Goal: Transaction & Acquisition: Book appointment/travel/reservation

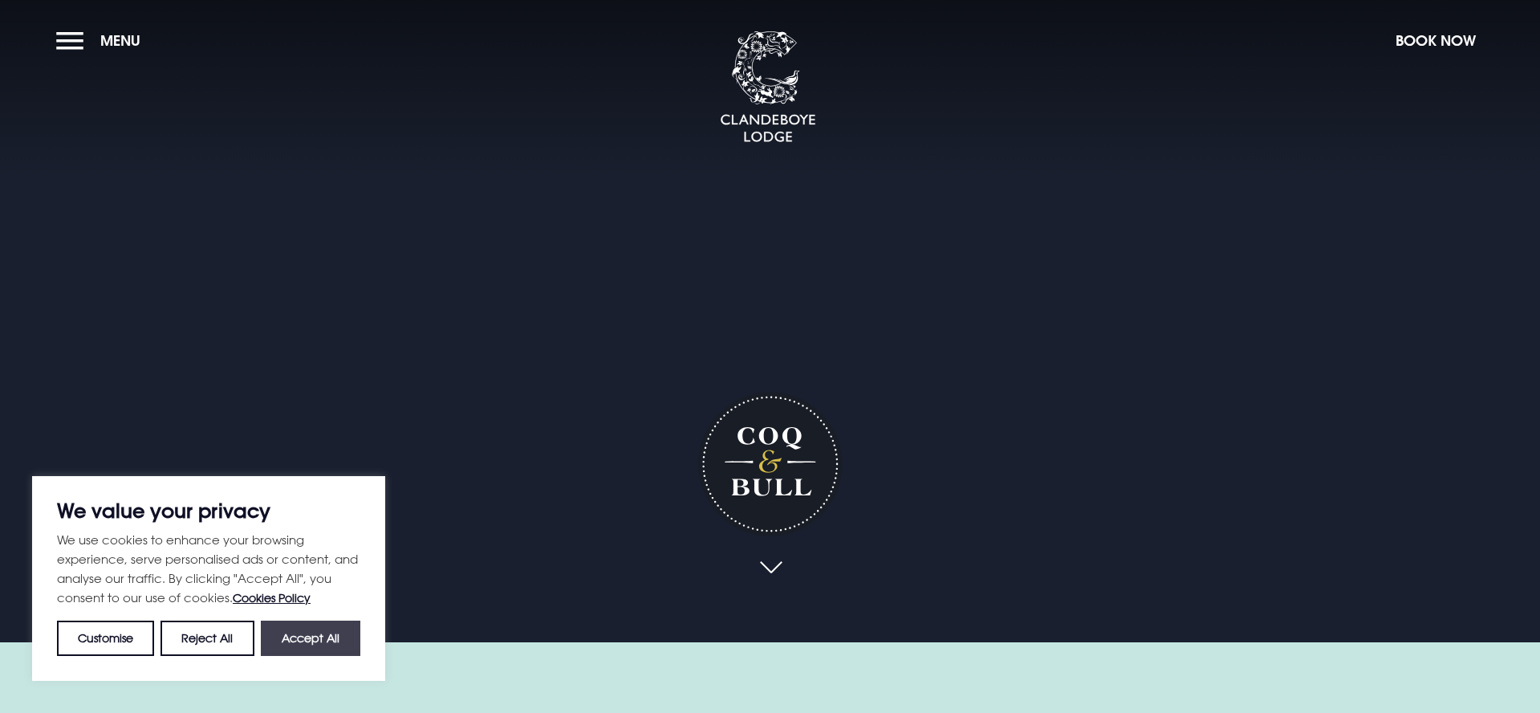
click at [314, 636] on button "Accept All" at bounding box center [310, 637] width 99 height 35
checkbox input "true"
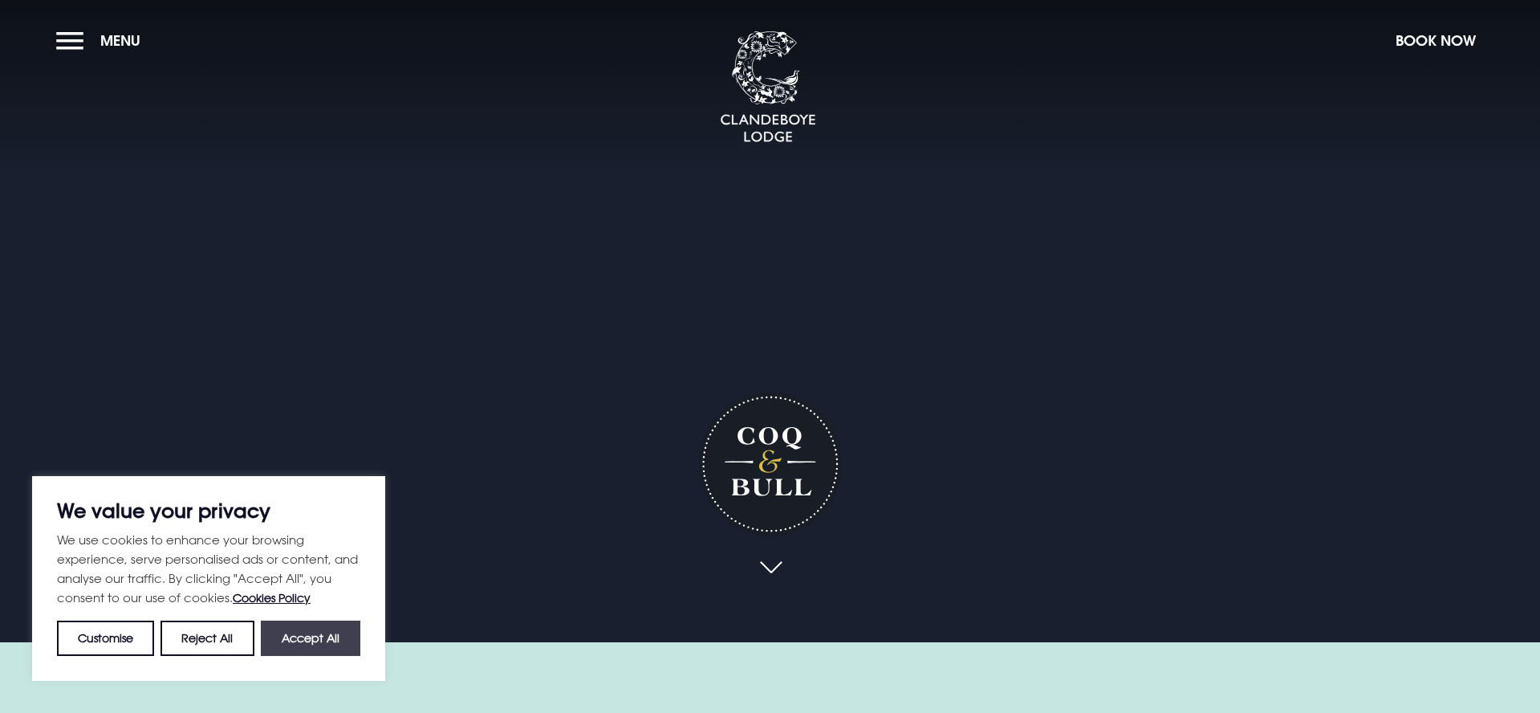
checkbox input "true"
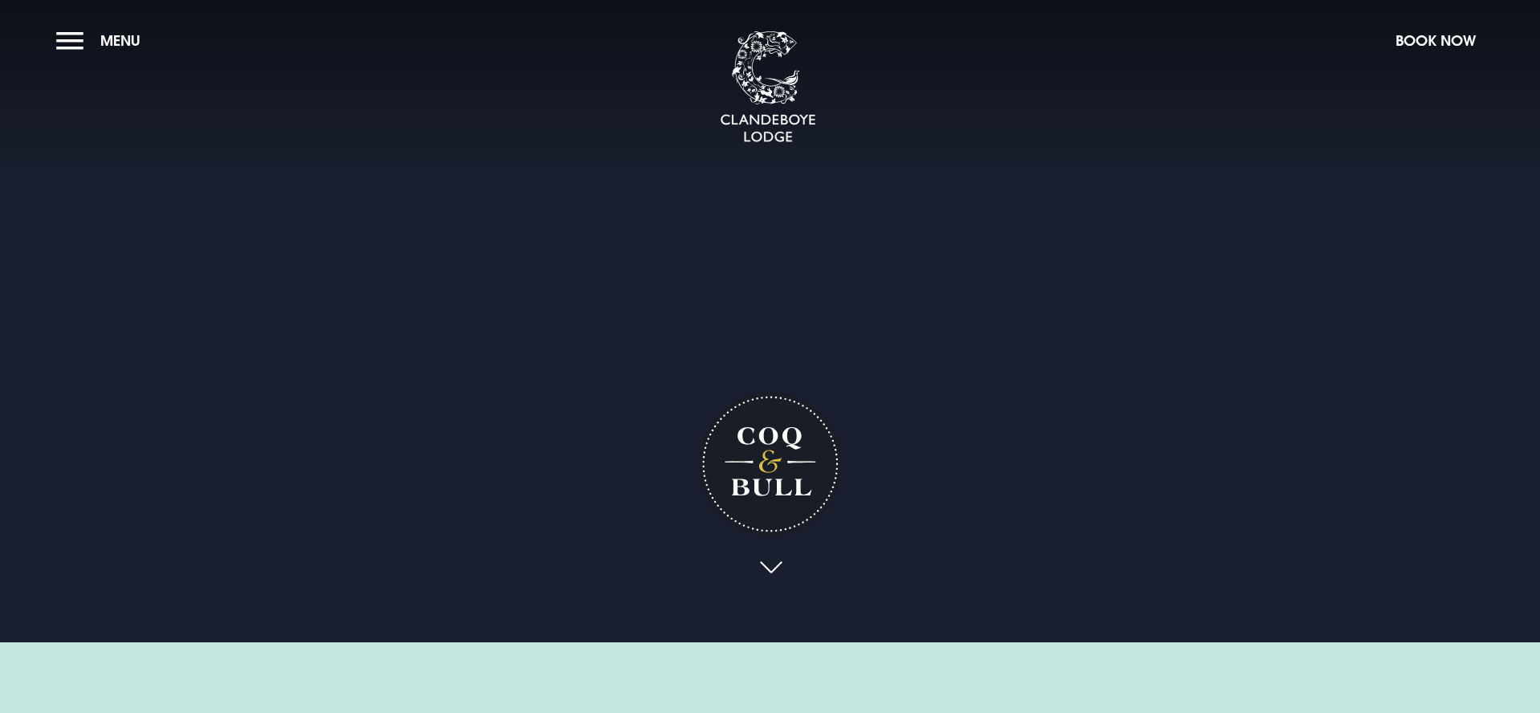
click at [765, 566] on link at bounding box center [770, 567] width 37 height 35
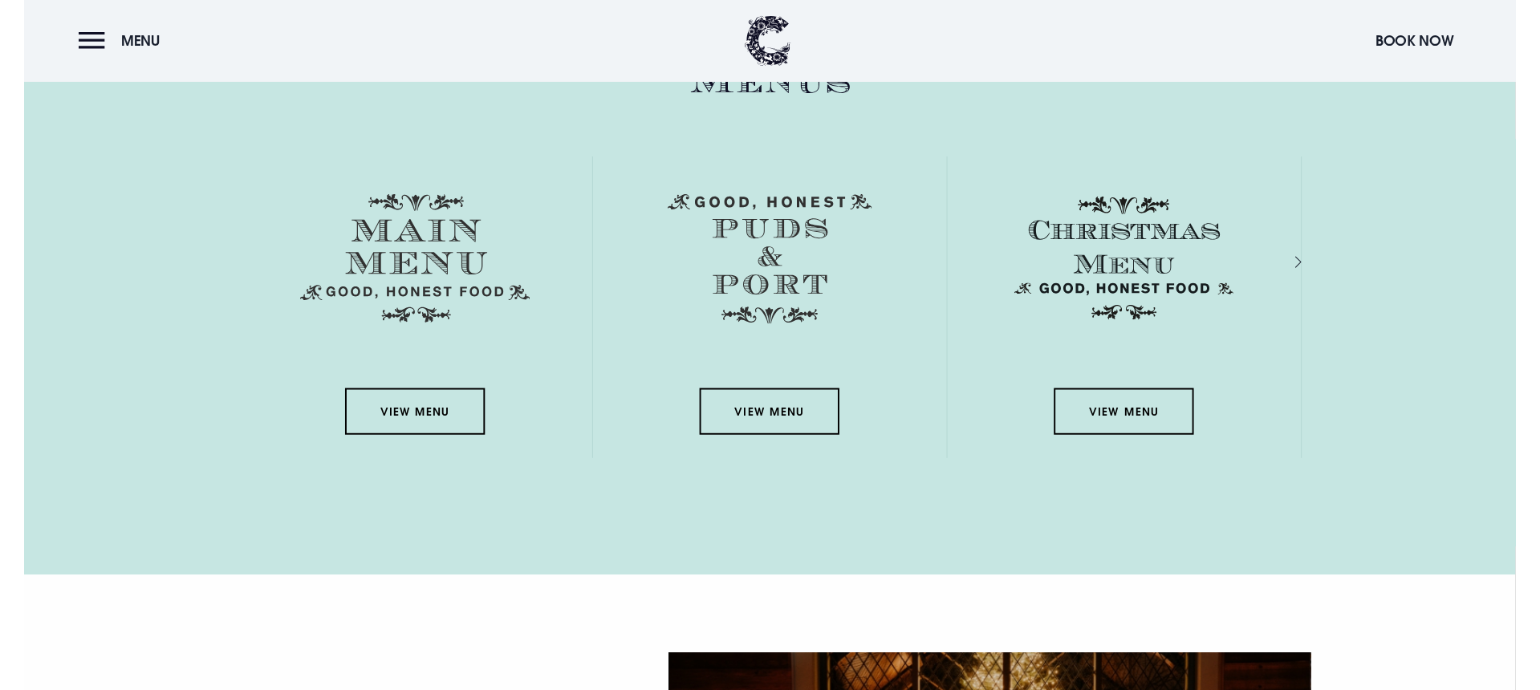
scroll to position [2407, 0]
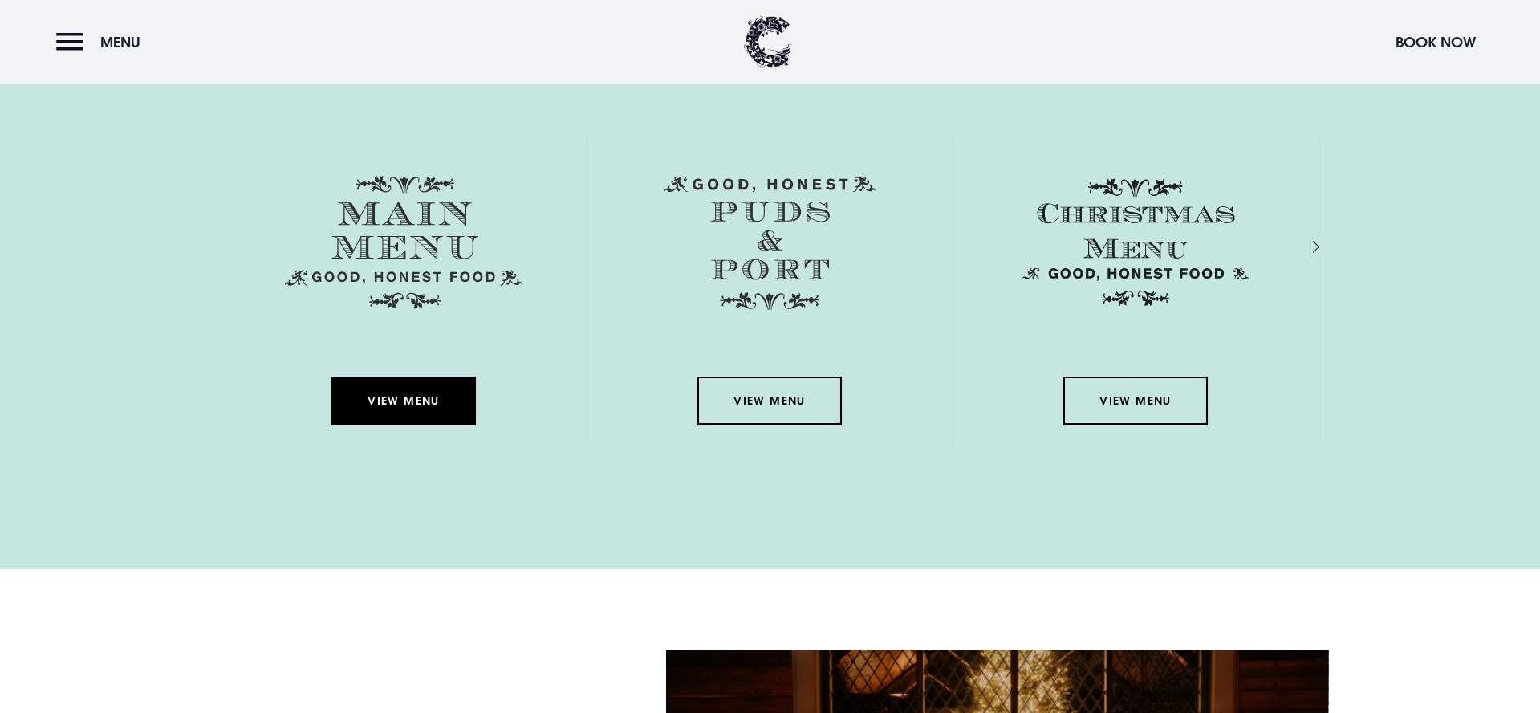
click at [389, 395] on link "View Menu" at bounding box center [403, 400] width 144 height 48
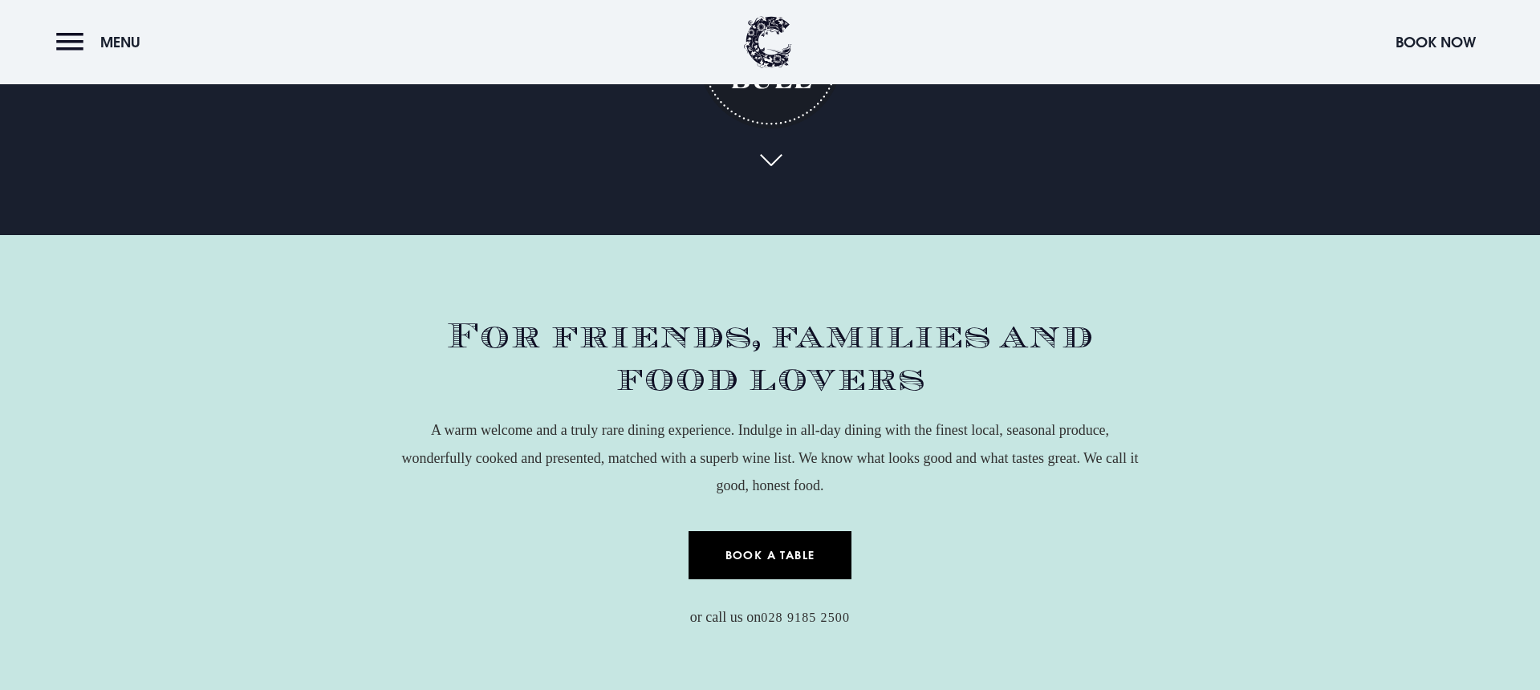
scroll to position [406, 0]
click at [774, 554] on link "Book a Table" at bounding box center [769, 556] width 163 height 48
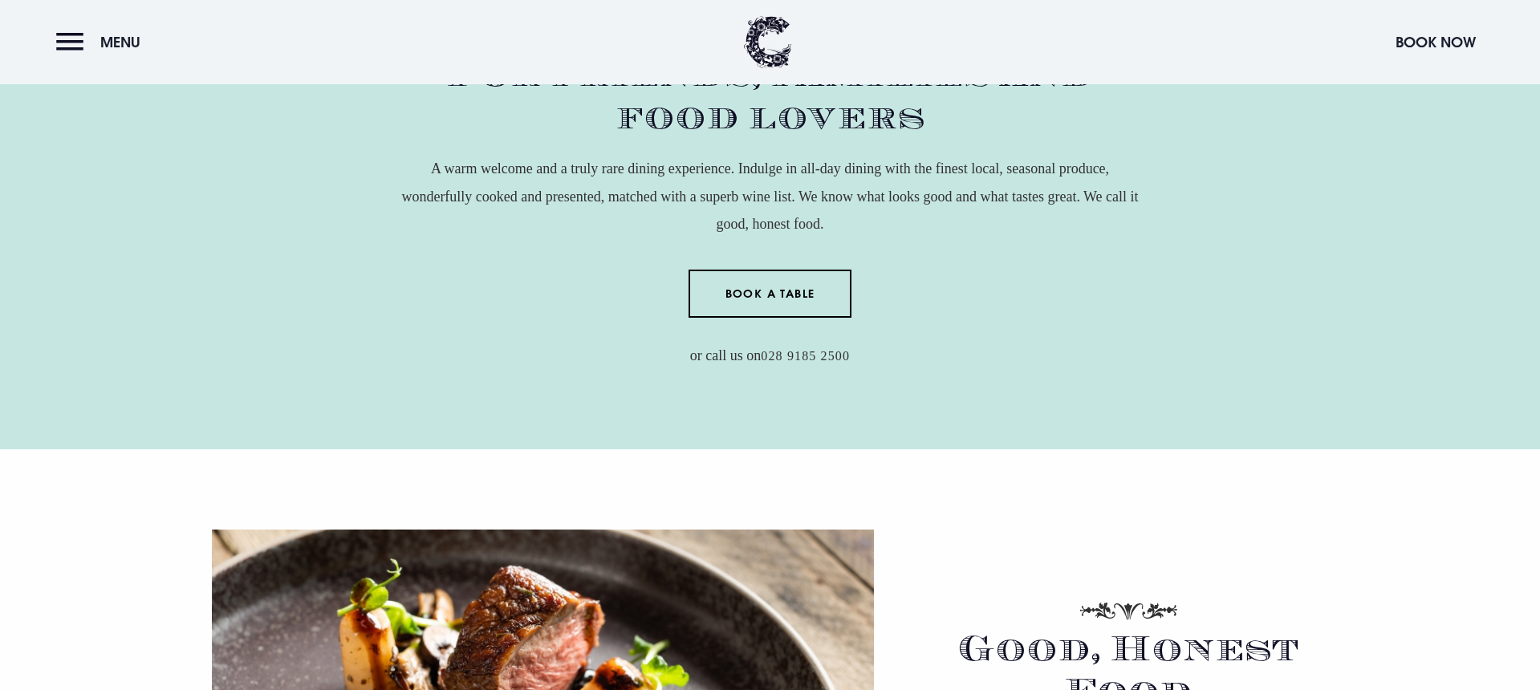
scroll to position [706, 0]
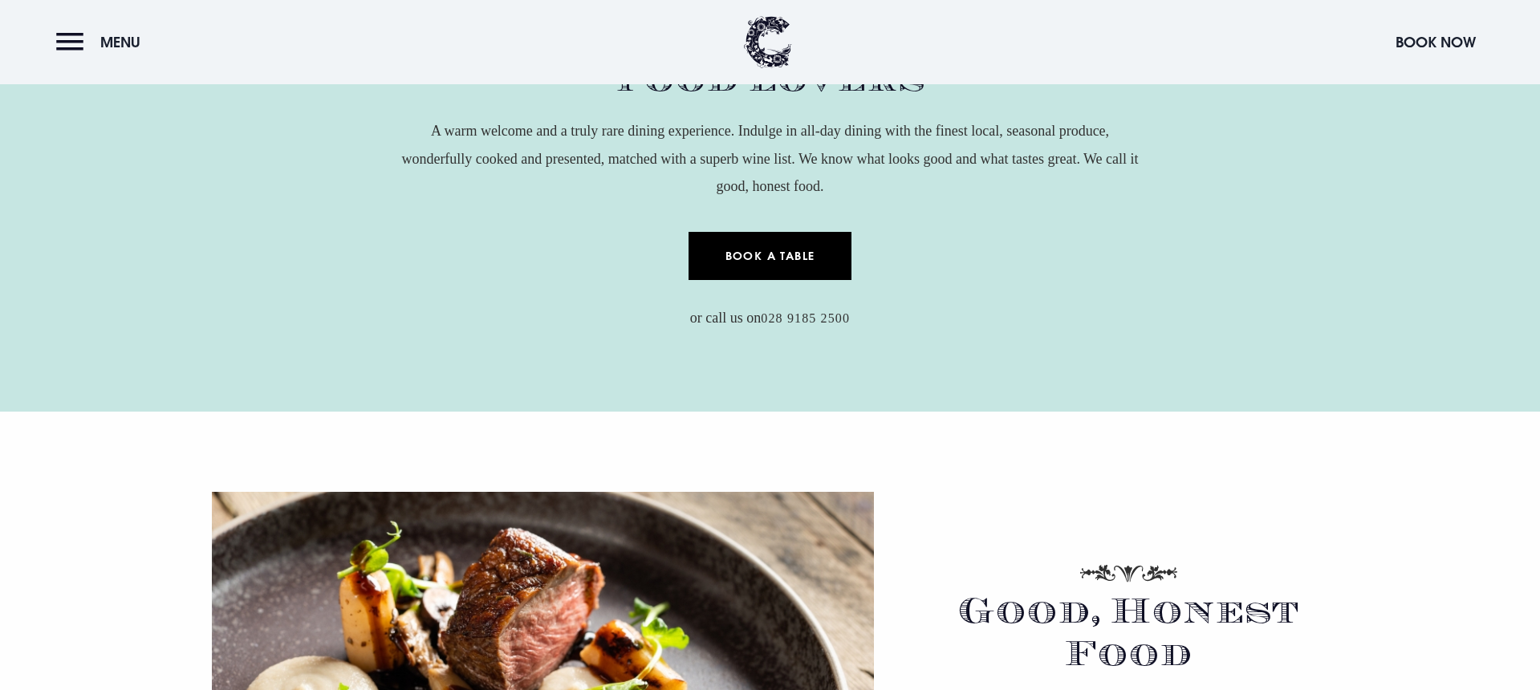
click at [782, 254] on link "Book a Table" at bounding box center [769, 256] width 163 height 48
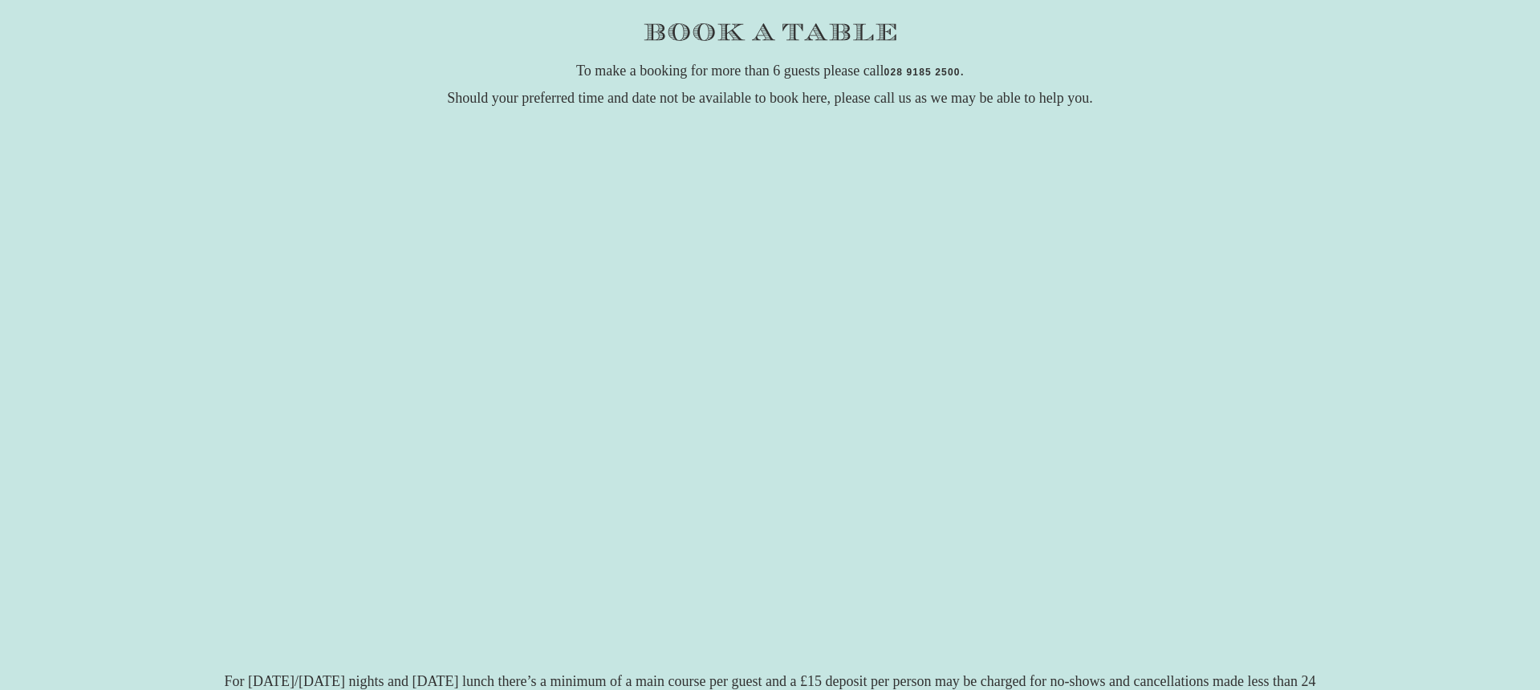
scroll to position [212, 0]
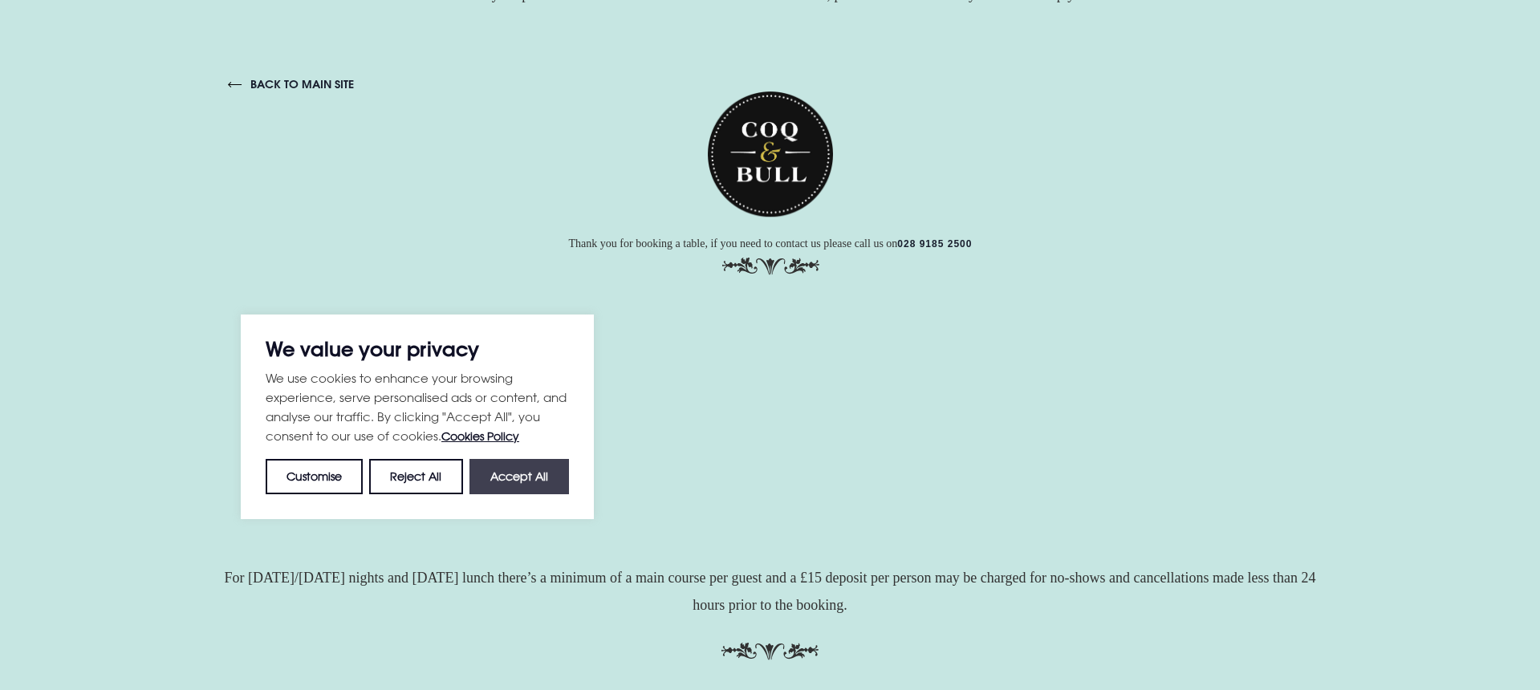
click at [517, 476] on button "Accept All" at bounding box center [518, 475] width 99 height 35
checkbox input "true"
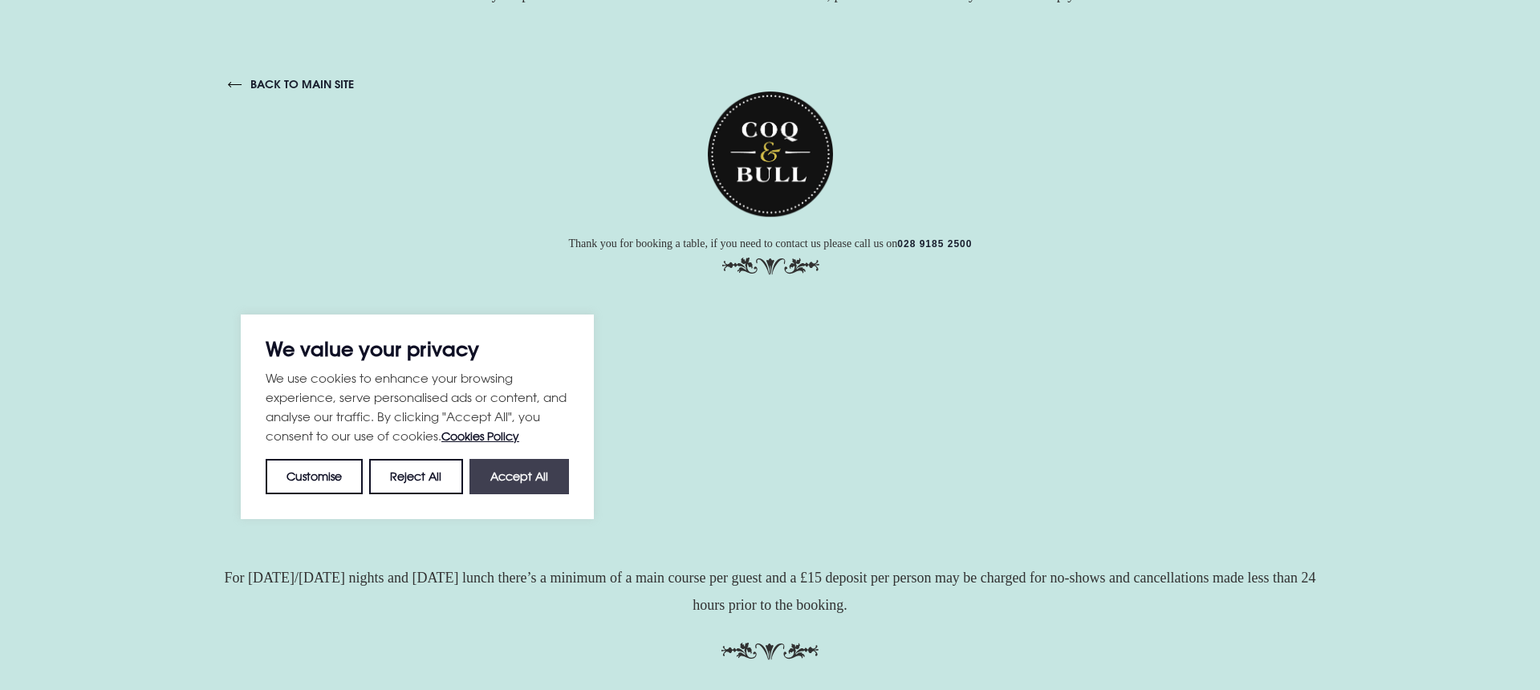
checkbox input "true"
